Goal: Navigation & Orientation: Understand site structure

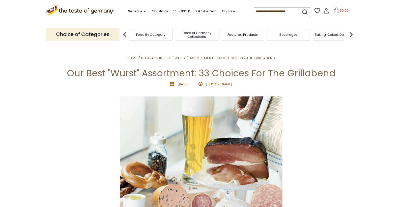
click at [206, 38] on div "Taste of Germany Collections" at bounding box center [196, 35] width 43 height 12
click at [192, 35] on span "Taste of Germany Collections" at bounding box center [196, 35] width 40 height 8
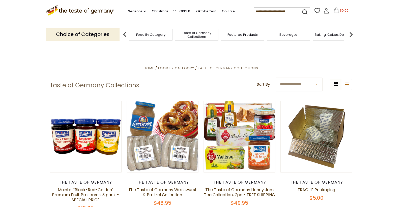
click at [147, 34] on span "Food By Category" at bounding box center [150, 35] width 29 height 4
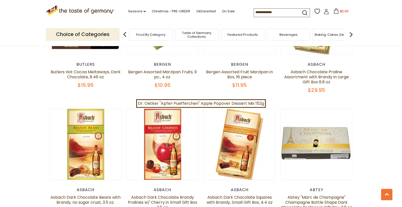
scroll to position [879, 0]
